Goal: Find specific page/section: Find specific page/section

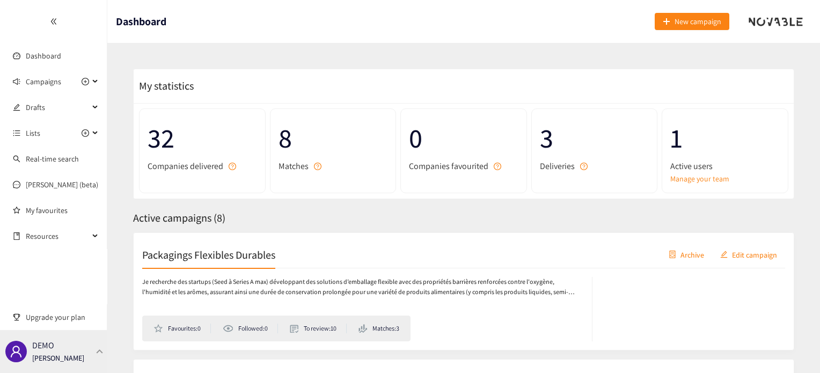
click at [92, 343] on div "DEMO [PERSON_NAME]" at bounding box center [53, 351] width 107 height 43
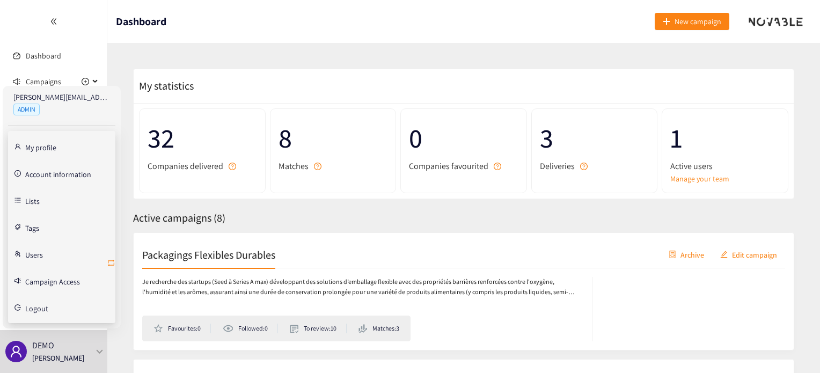
click at [108, 259] on icon "retweet" at bounding box center [111, 263] width 9 height 9
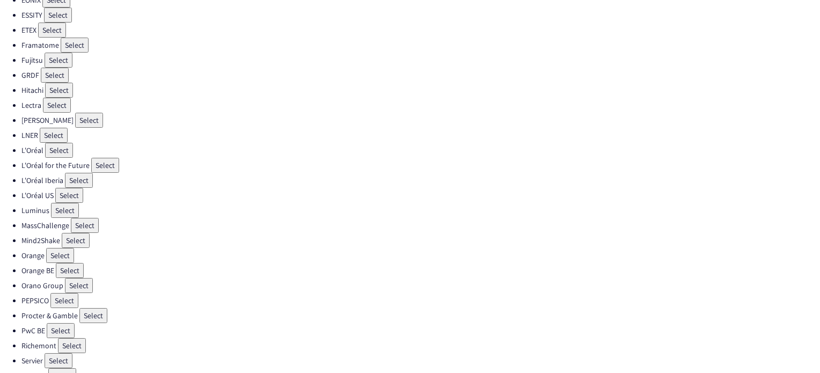
scroll to position [303, 0]
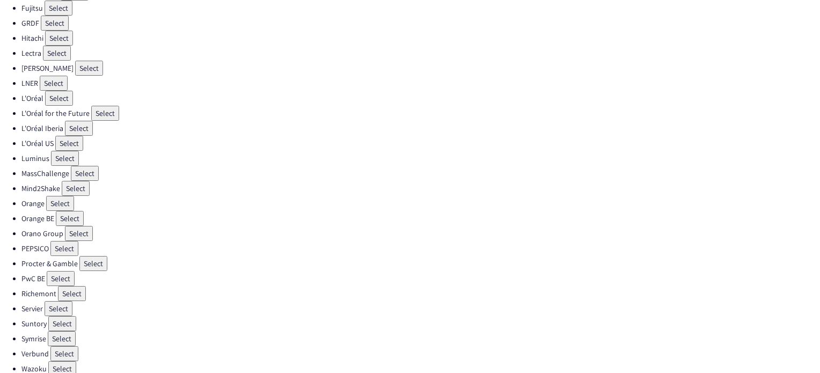
click at [69, 346] on button "Select" at bounding box center [64, 353] width 28 height 15
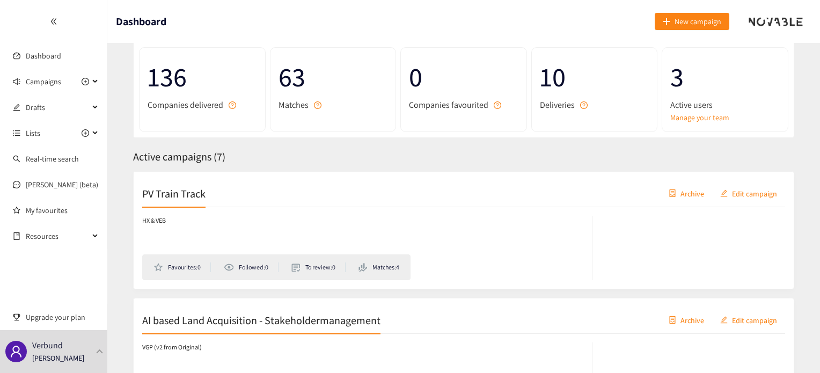
scroll to position [77, 0]
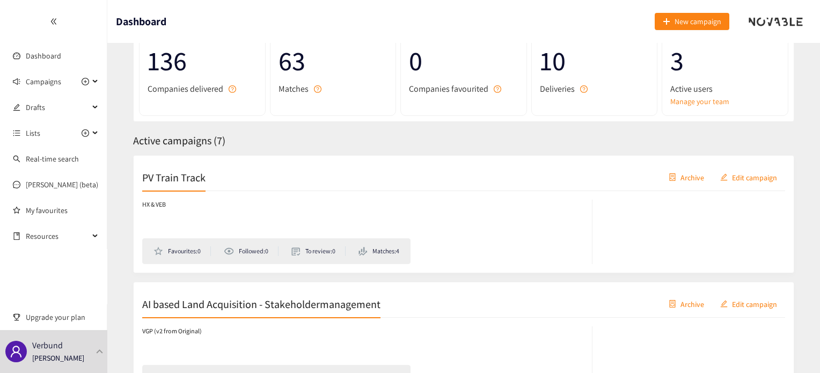
click at [193, 181] on h2 "PV Train Track" at bounding box center [173, 177] width 63 height 15
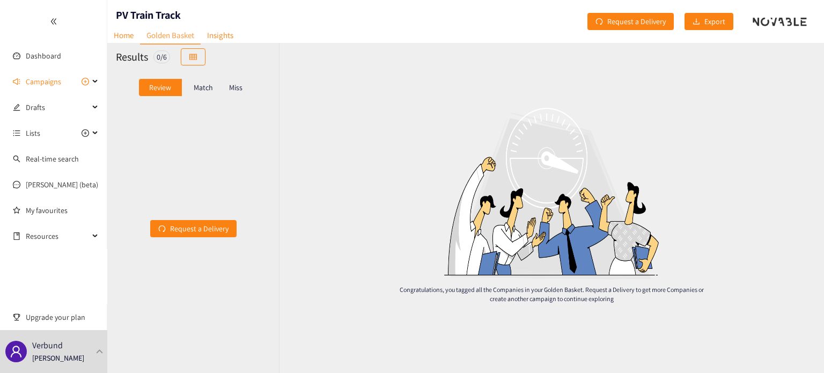
click at [233, 90] on p "Miss" at bounding box center [235, 87] width 13 height 9
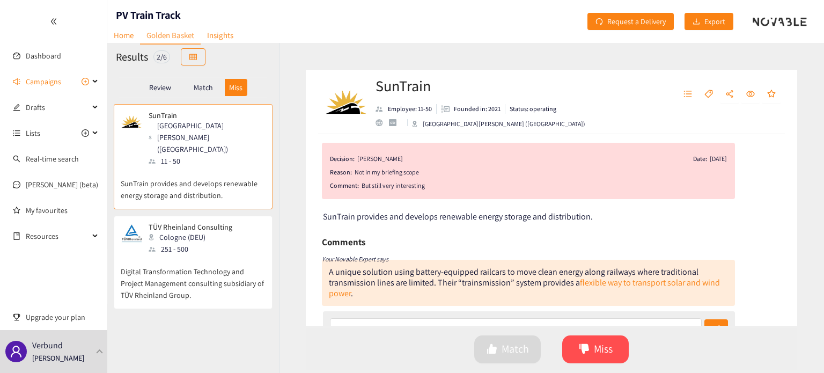
scroll to position [6, 0]
click at [153, 266] on p "Digital Transformation Technology and Project Management consulting subsidiary …" at bounding box center [193, 278] width 145 height 46
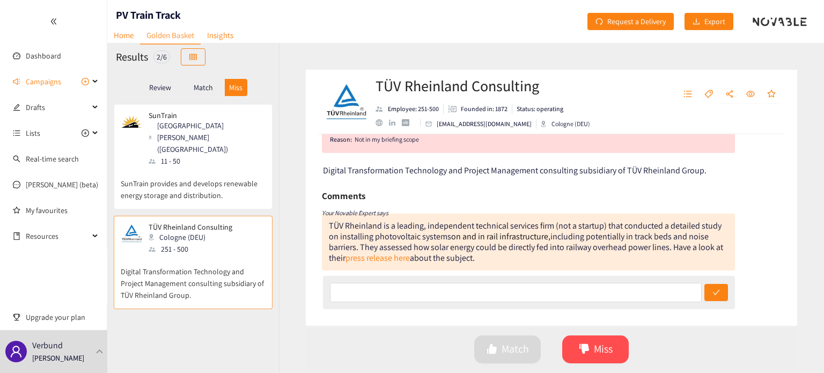
scroll to position [31, 0]
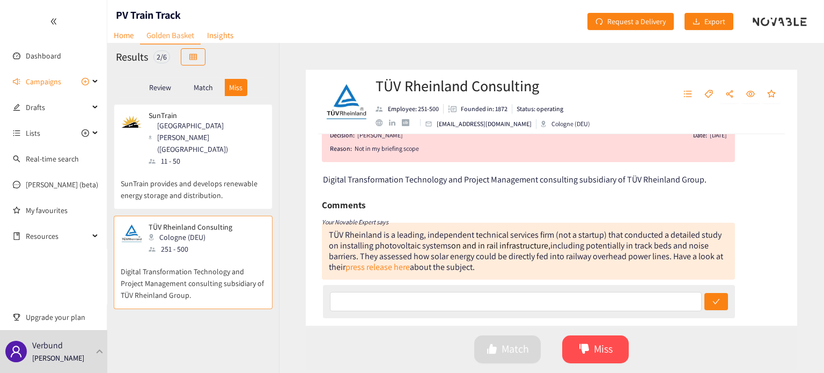
click at [198, 93] on div "Match" at bounding box center [203, 87] width 43 height 17
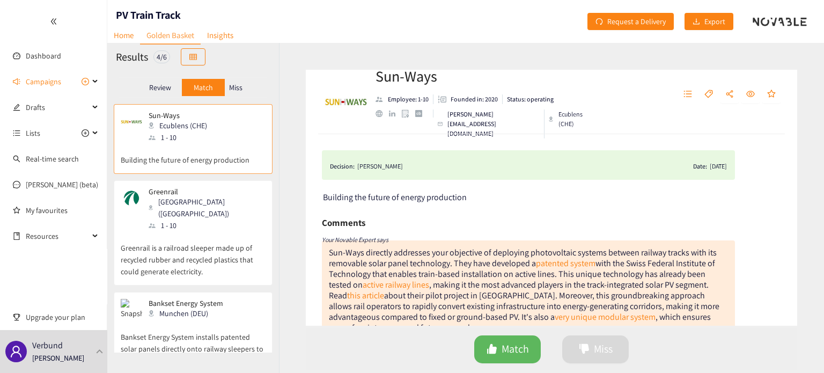
click at [208, 218] on div "Greenrail Milano ([GEOGRAPHIC_DATA]) 1 - 10" at bounding box center [193, 209] width 145 height 44
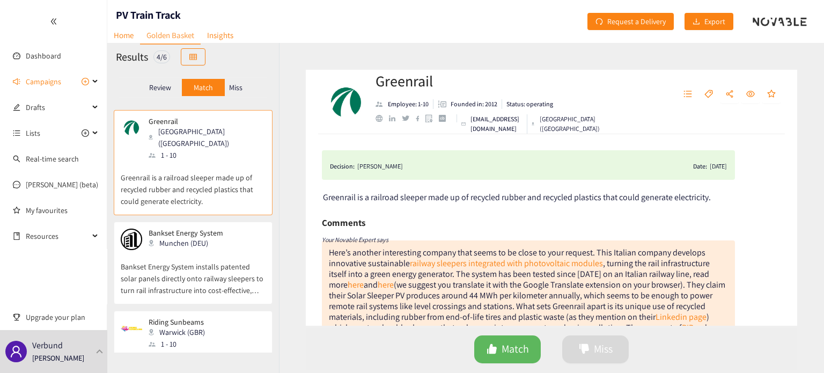
scroll to position [71, 0]
click at [216, 249] on p "Bankset Energy System installs patented solar panels directly onto railway slee…" at bounding box center [193, 272] width 145 height 46
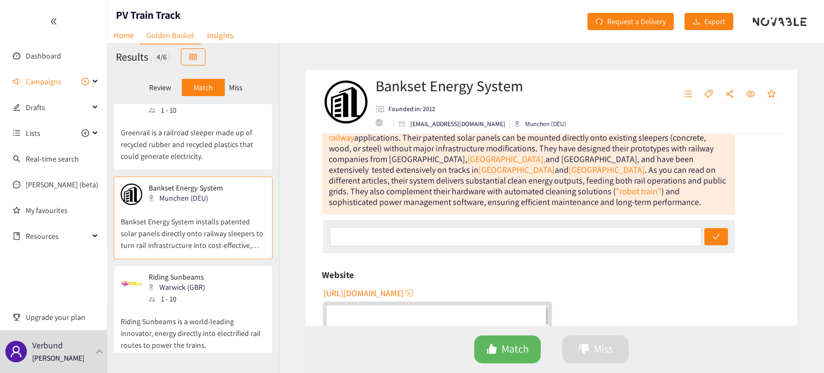
scroll to position [139, 0]
click at [174, 315] on p "Riding Sunbeams is a world-leading innovator, energy directly into electrified …" at bounding box center [193, 328] width 145 height 46
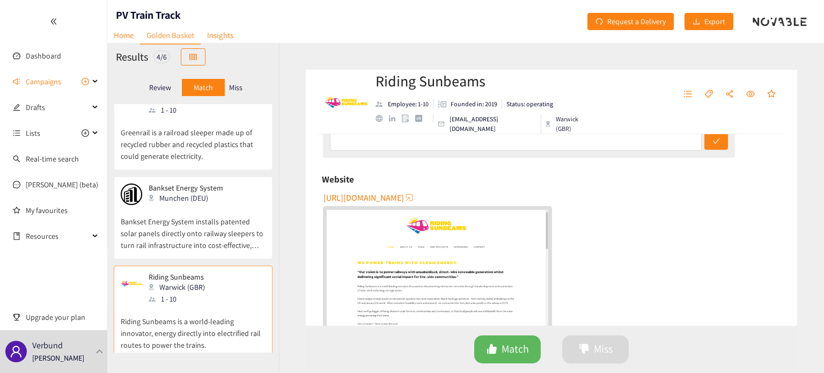
scroll to position [0, 0]
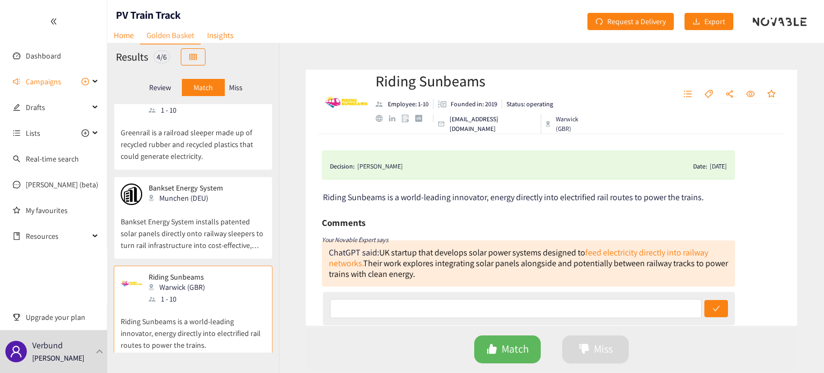
click at [211, 215] on p "Bankset Energy System installs patented solar panels directly onto railway slee…" at bounding box center [193, 228] width 145 height 46
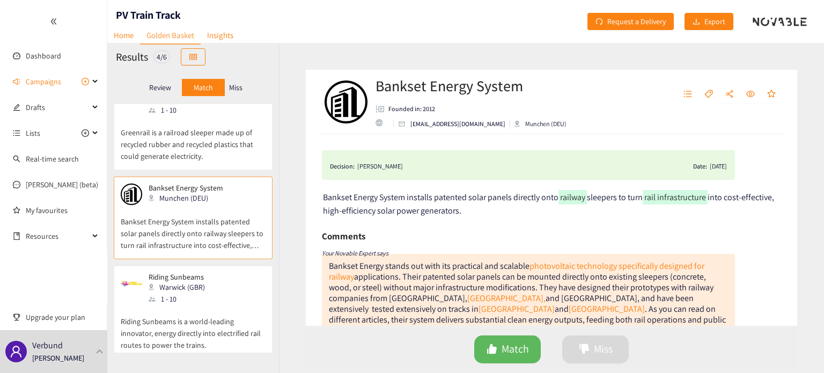
click at [167, 150] on div "Greenrail Milano (ITA) 1 - 10 Greenrail is a railroad sleeper made up of recycl…" at bounding box center [193, 121] width 145 height 98
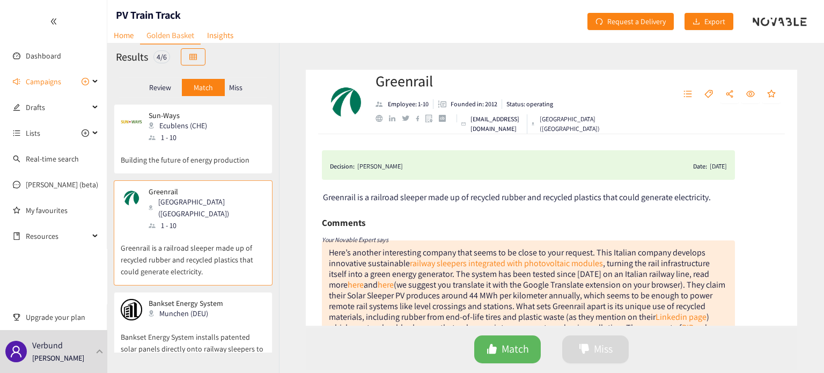
click at [155, 165] on p "Building the future of energy production" at bounding box center [193, 154] width 145 height 23
